Goal: Transaction & Acquisition: Purchase product/service

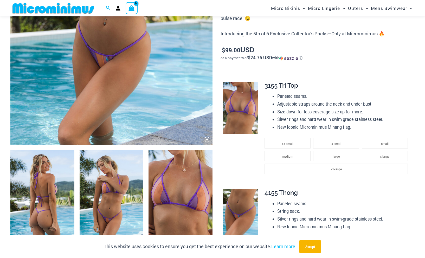
scroll to position [230, 0]
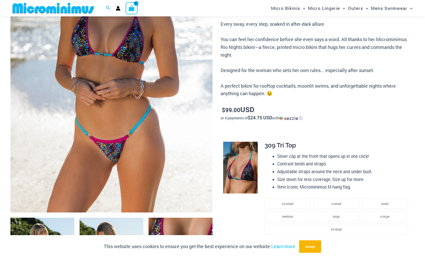
scroll to position [230, 0]
